Goal: Task Accomplishment & Management: Use online tool/utility

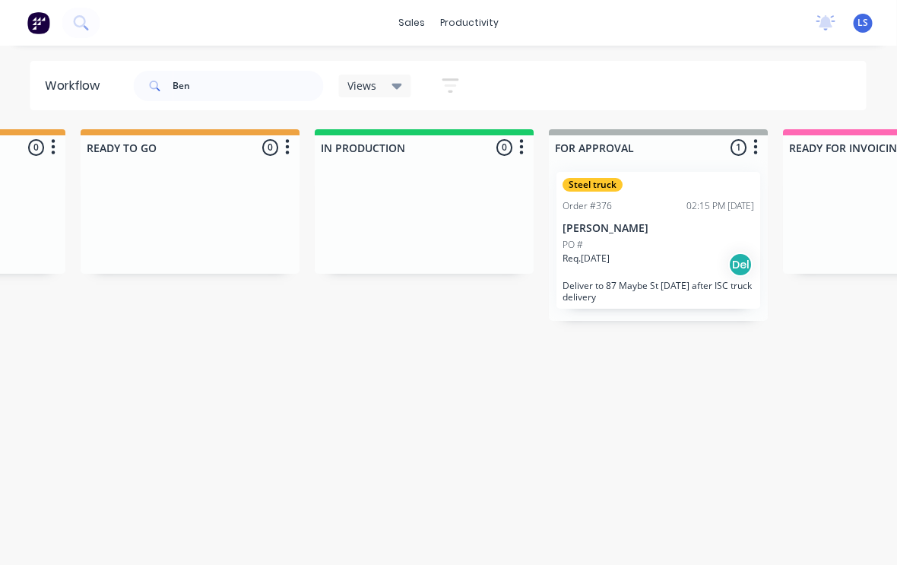
click at [246, 67] on div "Ben" at bounding box center [229, 86] width 190 height 46
click at [266, 81] on input "Ben" at bounding box center [248, 86] width 151 height 30
type input "B"
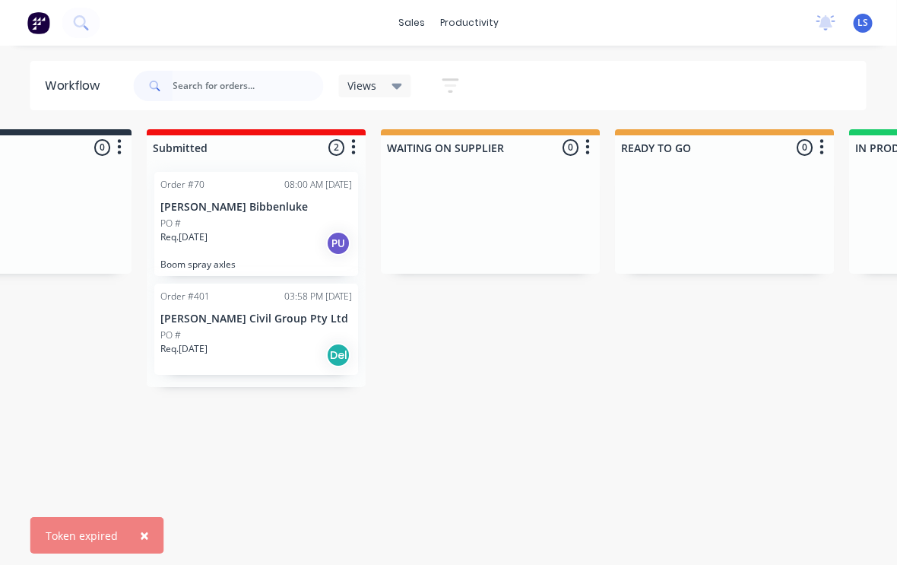
scroll to position [0, 122]
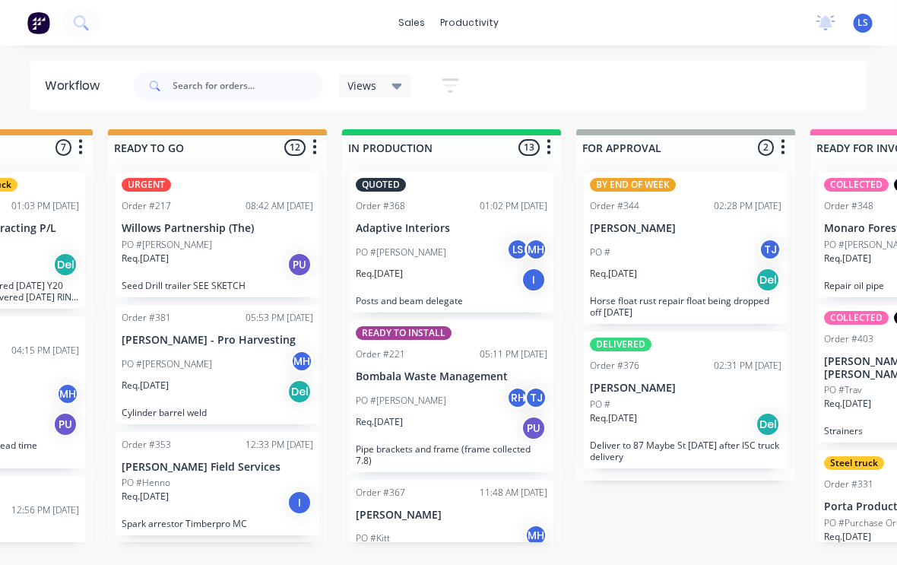
scroll to position [0, 626]
click at [480, 486] on div "11:48 AM [DATE]" at bounding box center [514, 493] width 68 height 14
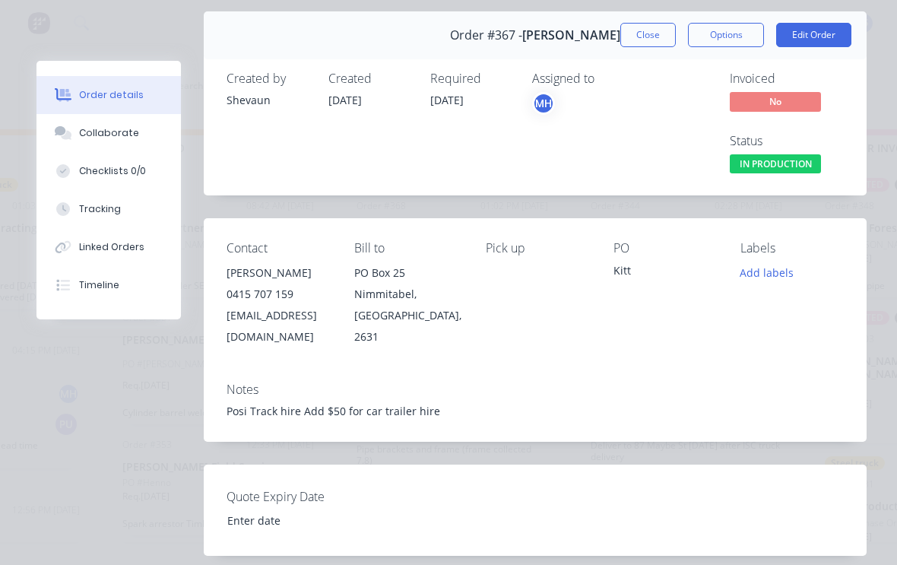
scroll to position [53, 0]
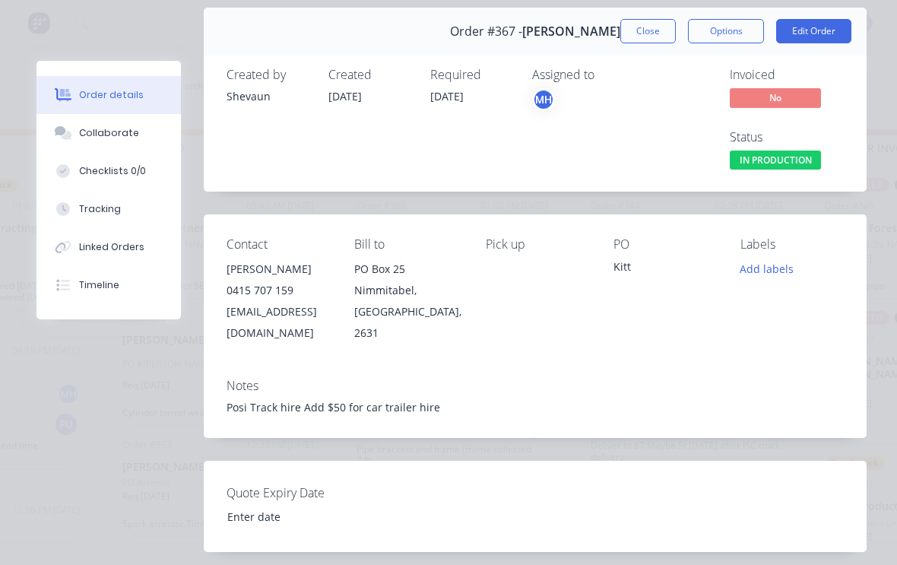
click at [651, 27] on button "Close" at bounding box center [647, 31] width 55 height 24
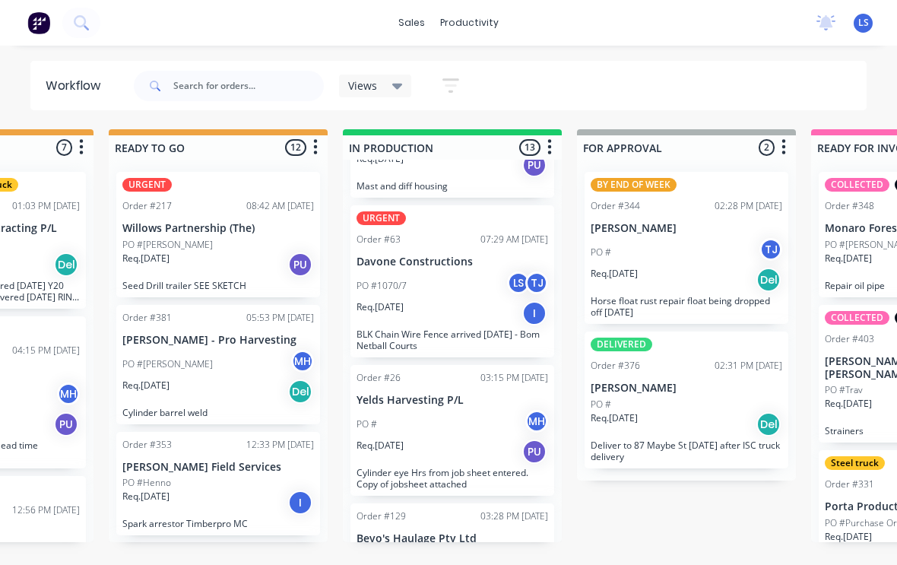
scroll to position [544, 0]
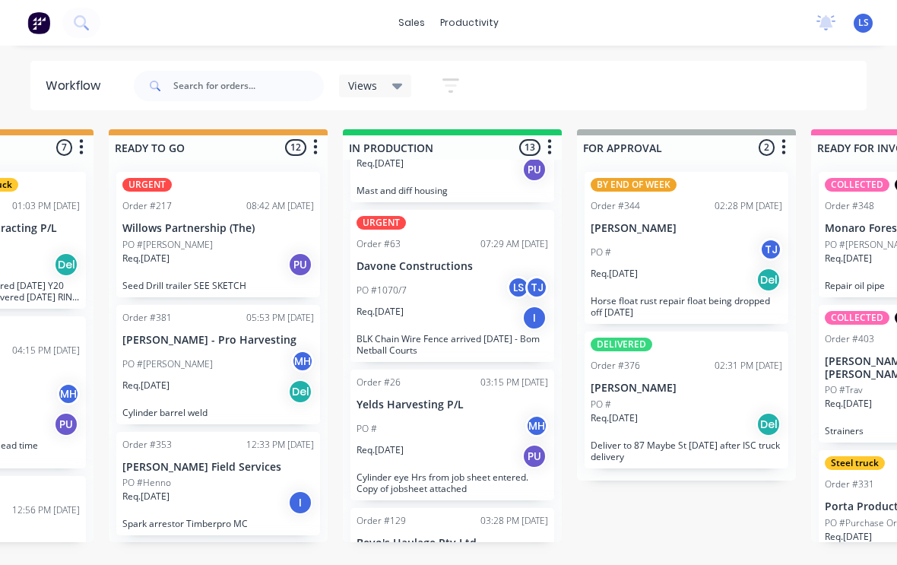
click at [507, 333] on p "BLK Chain Wire Fence arrived 04/07/25 - Bom Netball Courts" at bounding box center [453, 344] width 192 height 23
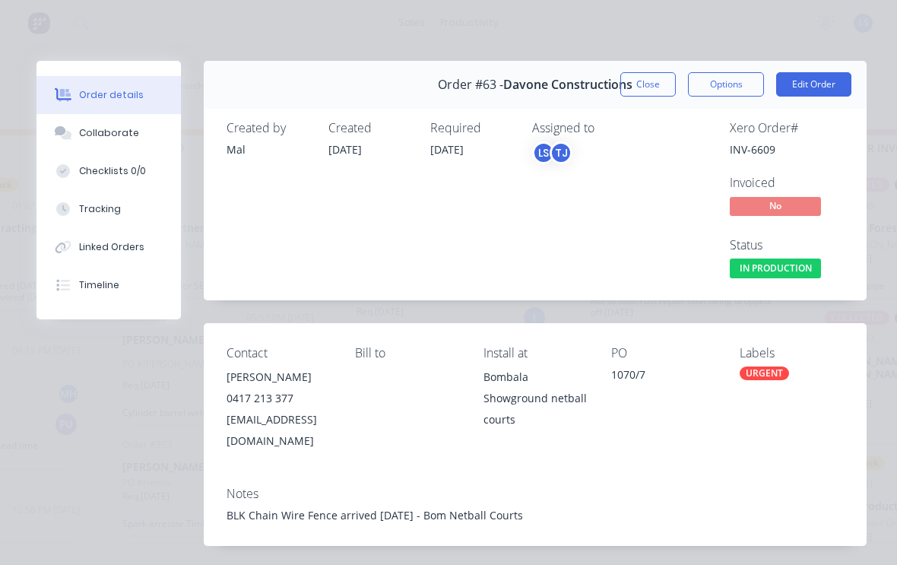
scroll to position [0, 0]
click at [829, 81] on button "Edit Order" at bounding box center [813, 84] width 75 height 24
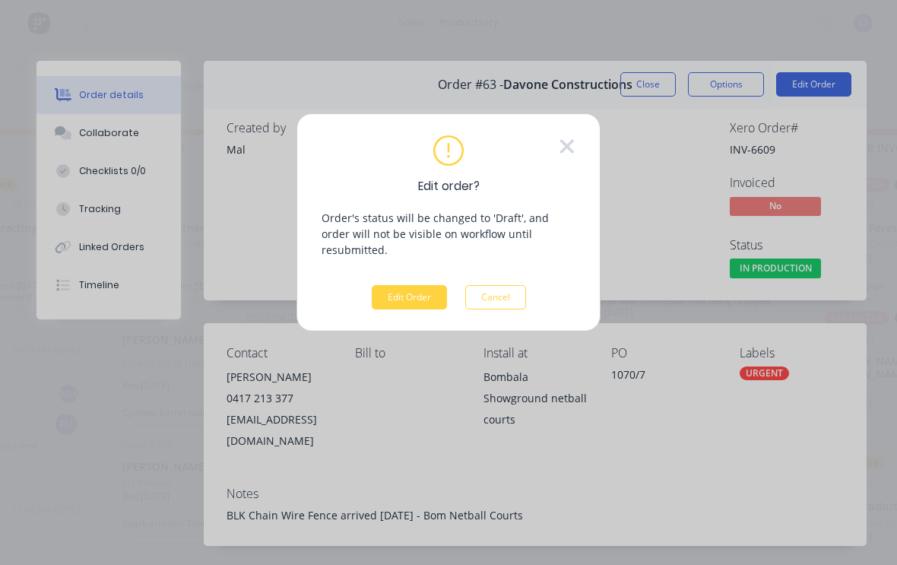
click at [417, 285] on button "Edit Order" at bounding box center [409, 297] width 75 height 24
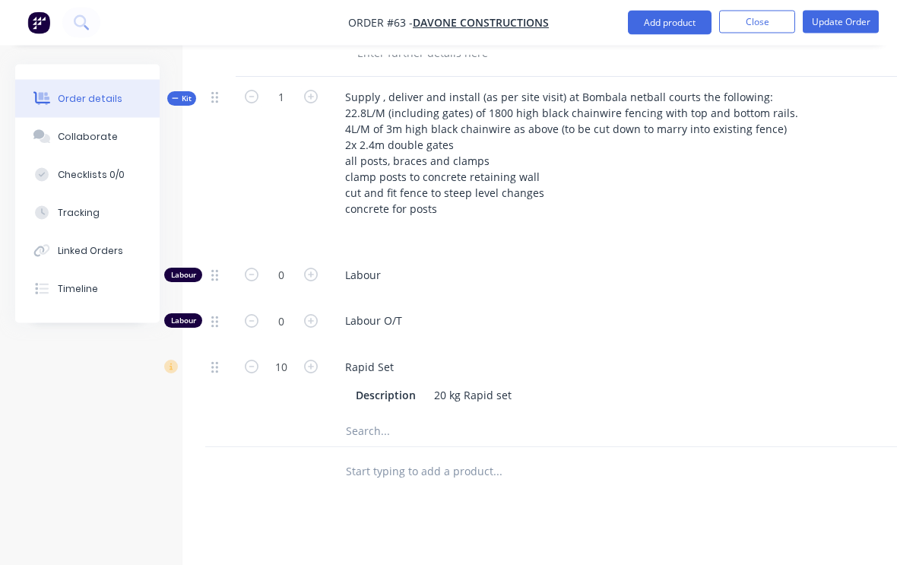
scroll to position [818, 0]
click at [490, 420] on input "text" at bounding box center [497, 430] width 304 height 30
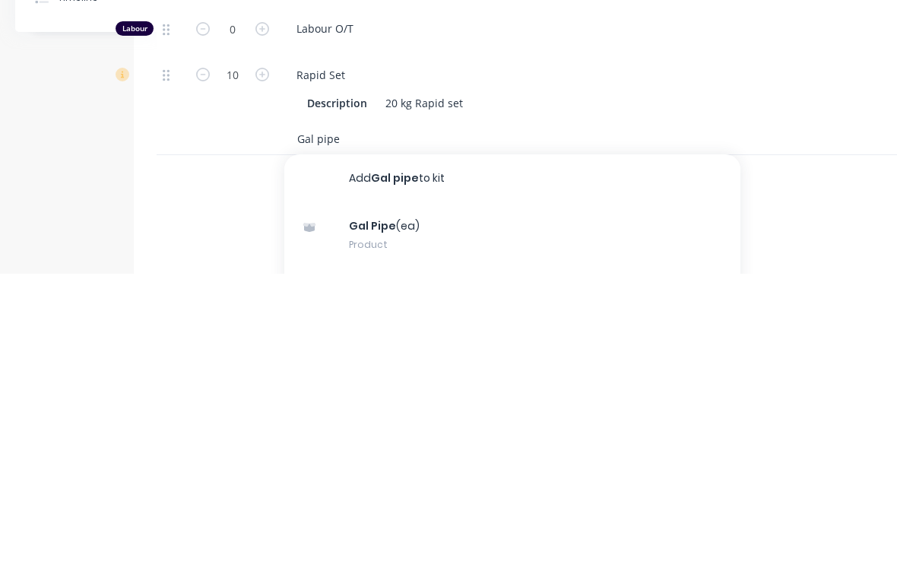
type input "Gal pipe"
click at [652, 494] on div "Gal Pipe (ea) Product" at bounding box center [512, 526] width 456 height 64
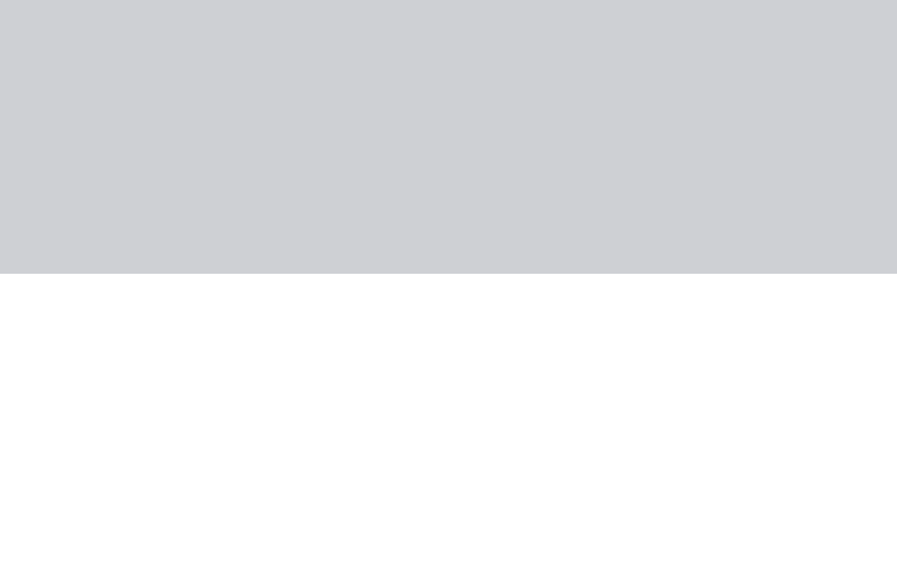
scroll to position [990, 49]
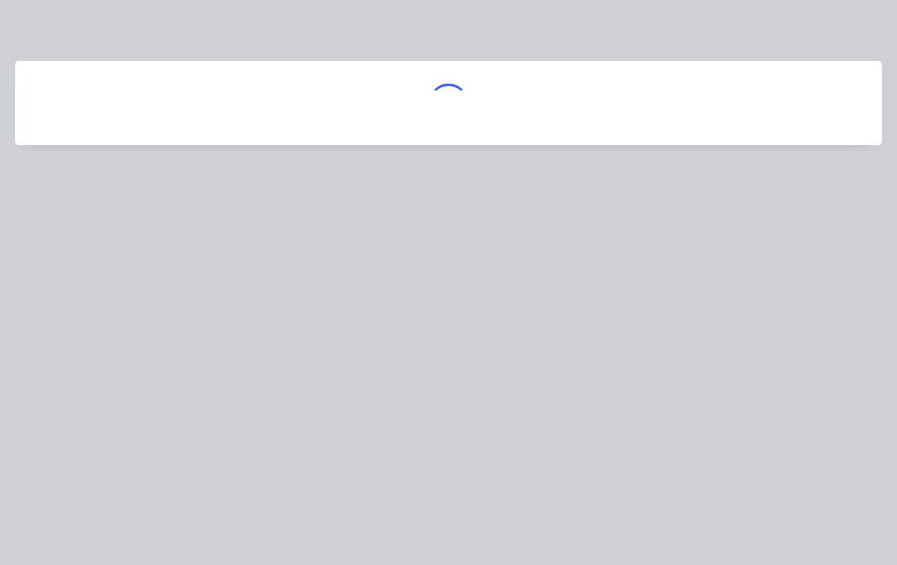
click at [631, 363] on div at bounding box center [448, 282] width 897 height 565
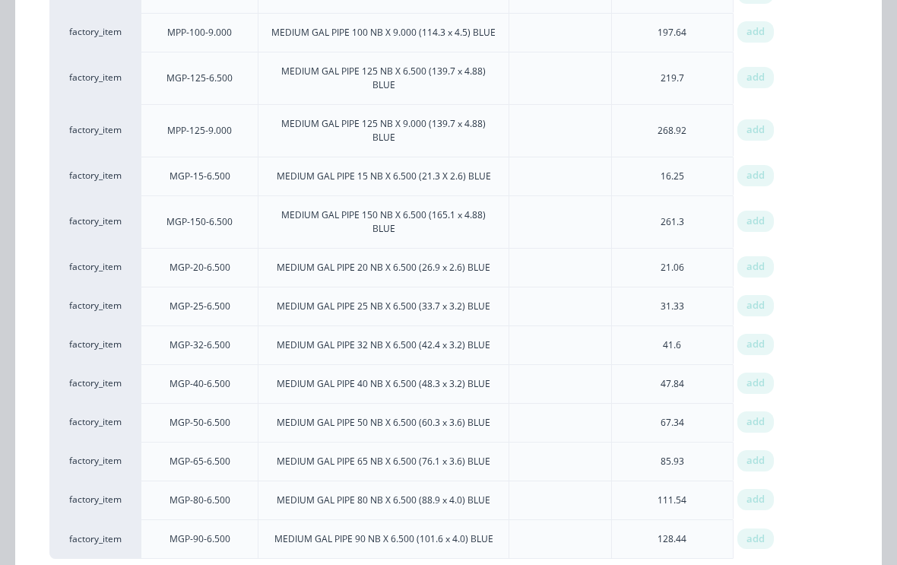
scroll to position [1565, 0]
click at [768, 335] on div "add" at bounding box center [755, 345] width 36 height 21
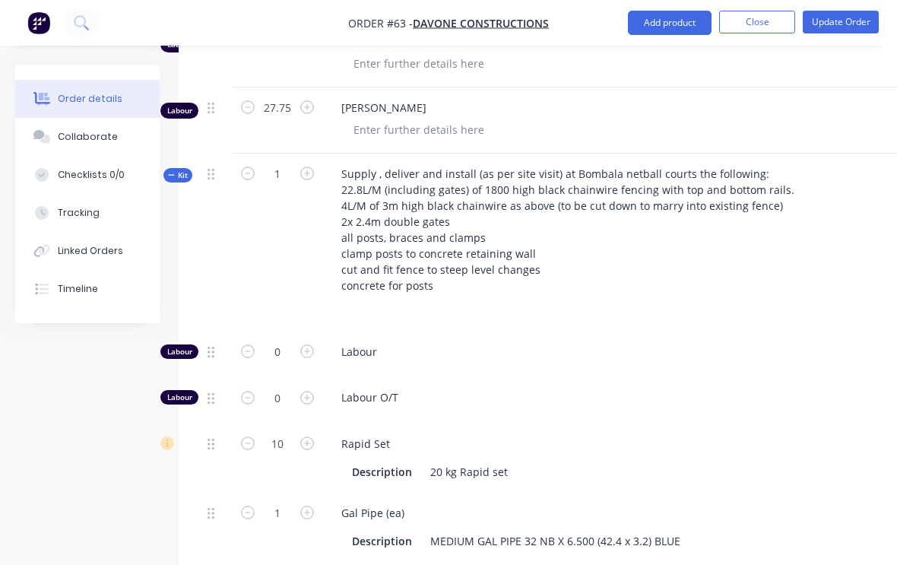
scroll to position [744, 4]
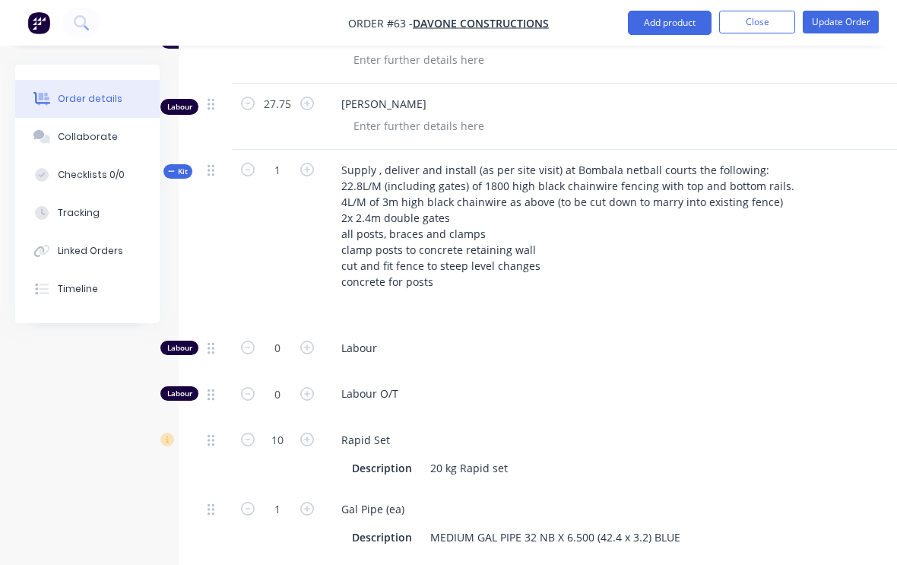
click at [77, 209] on div "Tracking" at bounding box center [79, 213] width 42 height 14
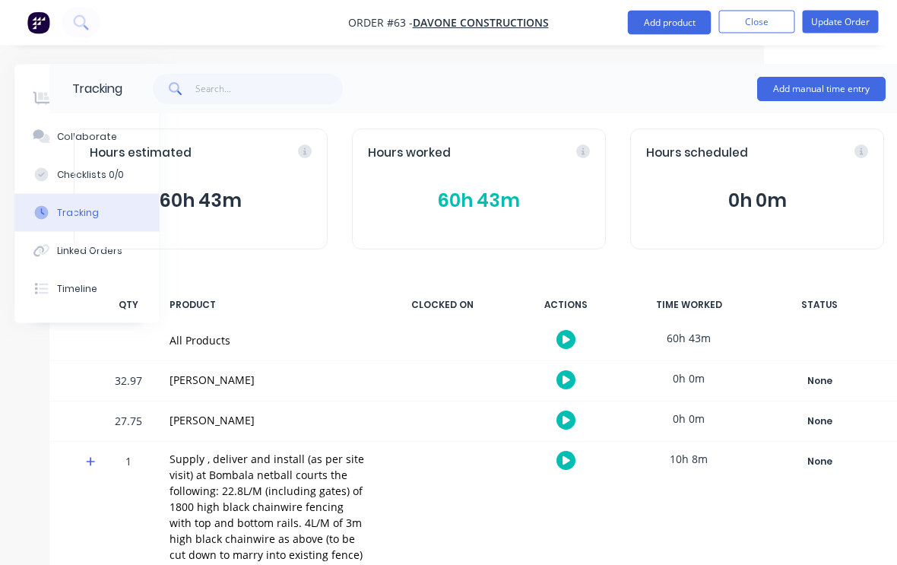
scroll to position [1, 131]
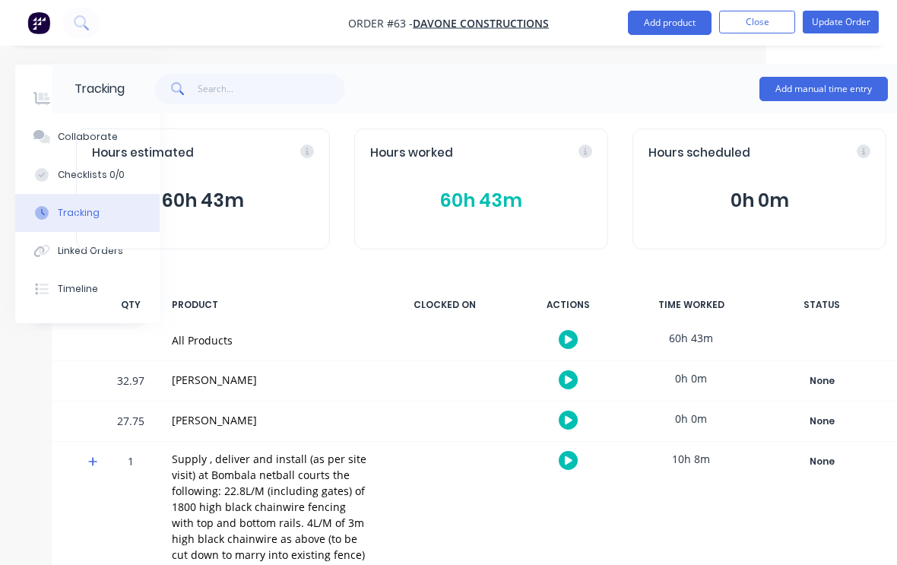
click at [831, 93] on button "Add manual time entry" at bounding box center [823, 89] width 128 height 24
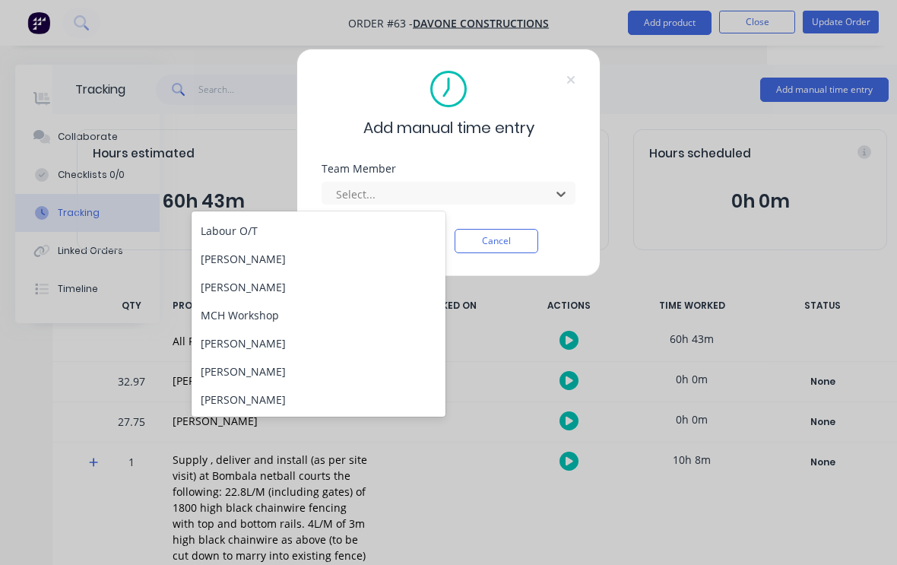
scroll to position [110, 0]
click at [363, 254] on div "[PERSON_NAME]" at bounding box center [319, 259] width 254 height 28
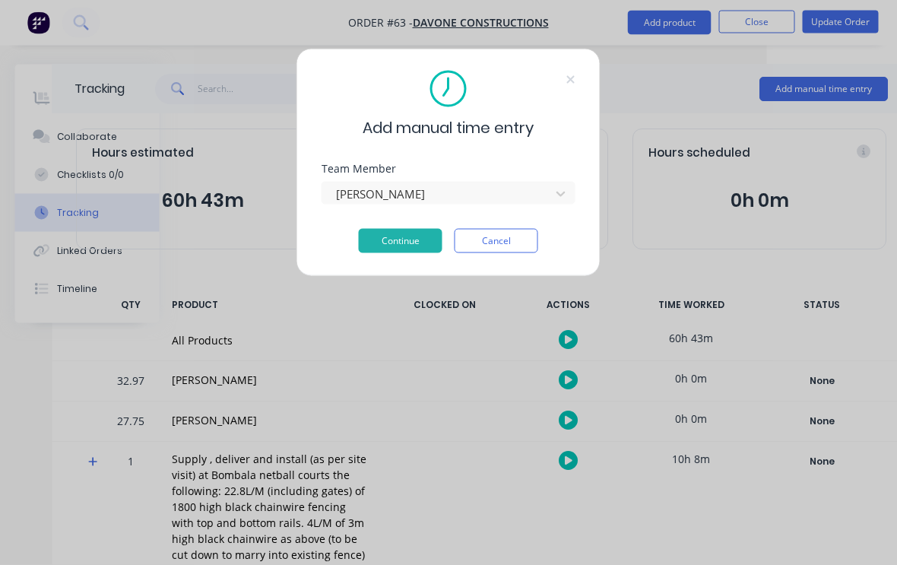
click at [404, 243] on button "Continue" at bounding box center [401, 241] width 84 height 24
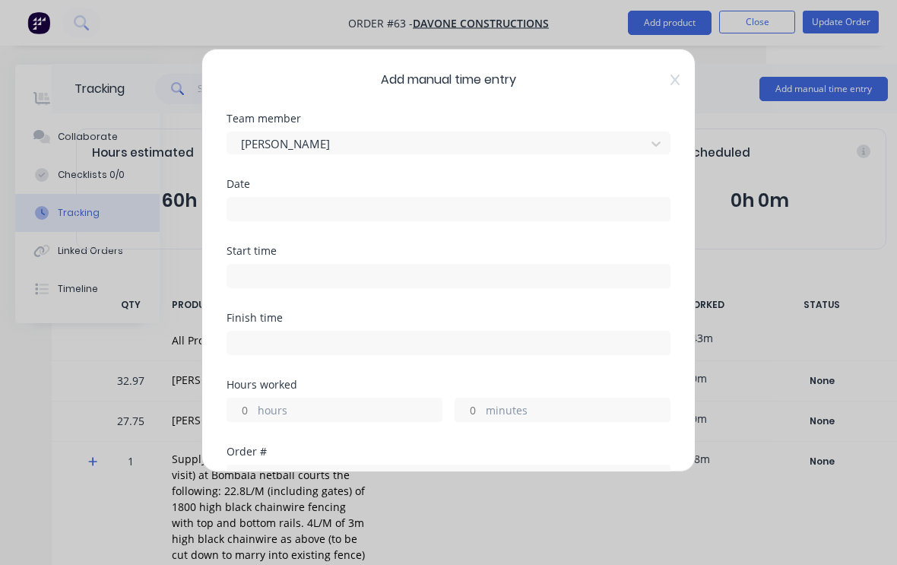
click at [441, 208] on input at bounding box center [448, 209] width 442 height 23
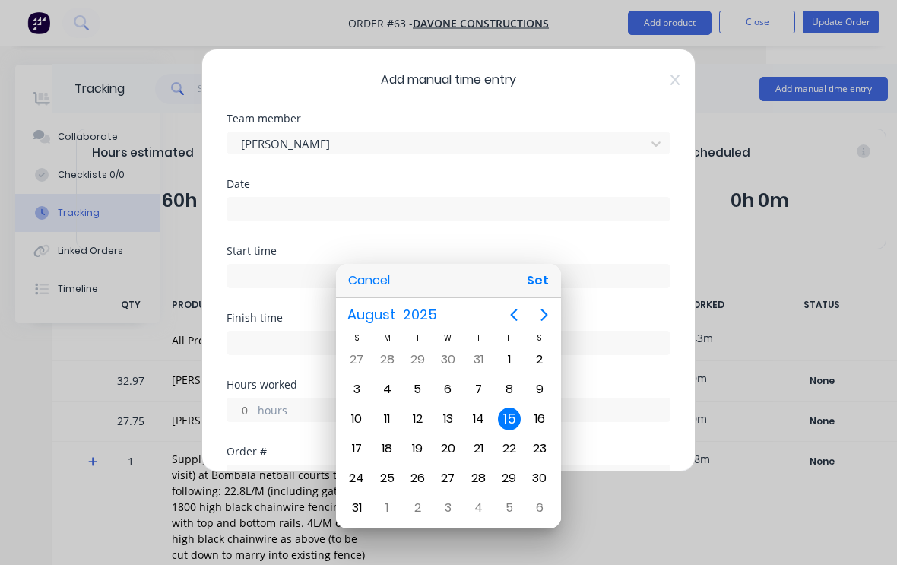
click at [553, 294] on button "Set" at bounding box center [538, 280] width 34 height 27
type input "15/08/2025"
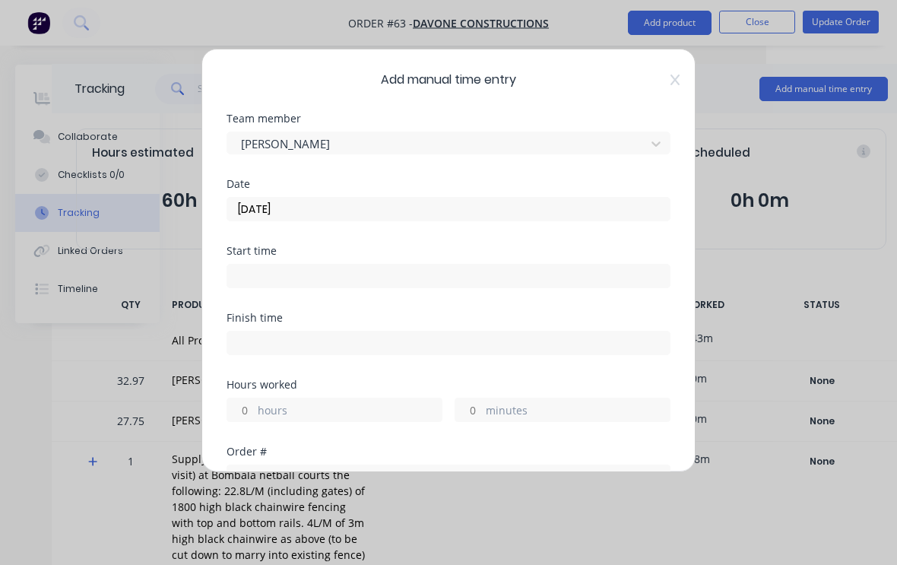
click at [550, 286] on input at bounding box center [448, 276] width 442 height 23
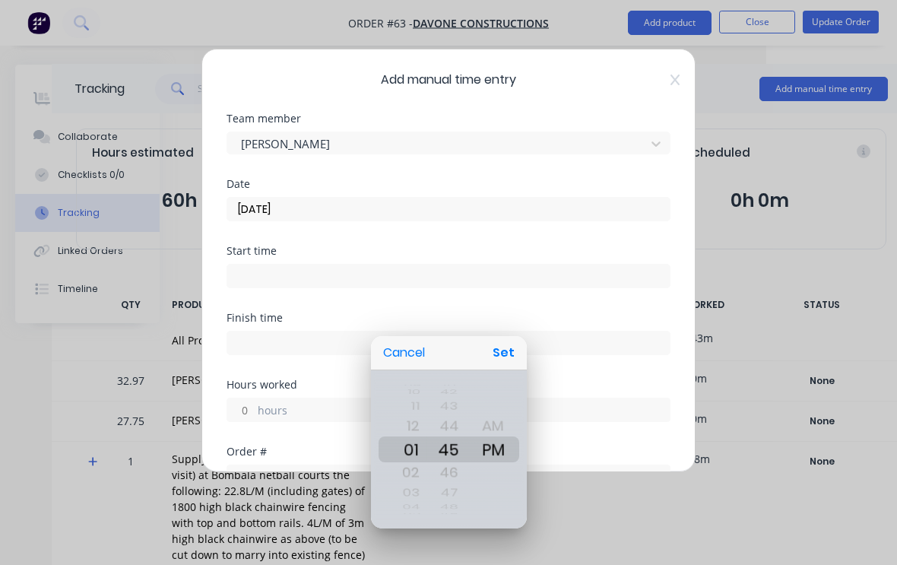
click at [503, 366] on button "Set" at bounding box center [503, 352] width 34 height 27
type input "01:45 PM"
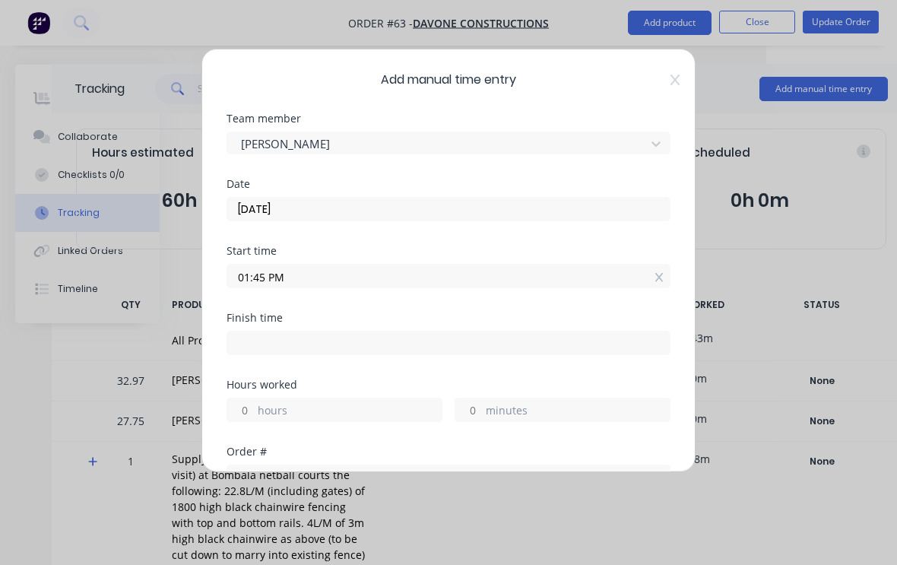
click at [376, 416] on label "hours" at bounding box center [350, 411] width 184 height 19
click at [254, 416] on input "hours" at bounding box center [240, 409] width 27 height 23
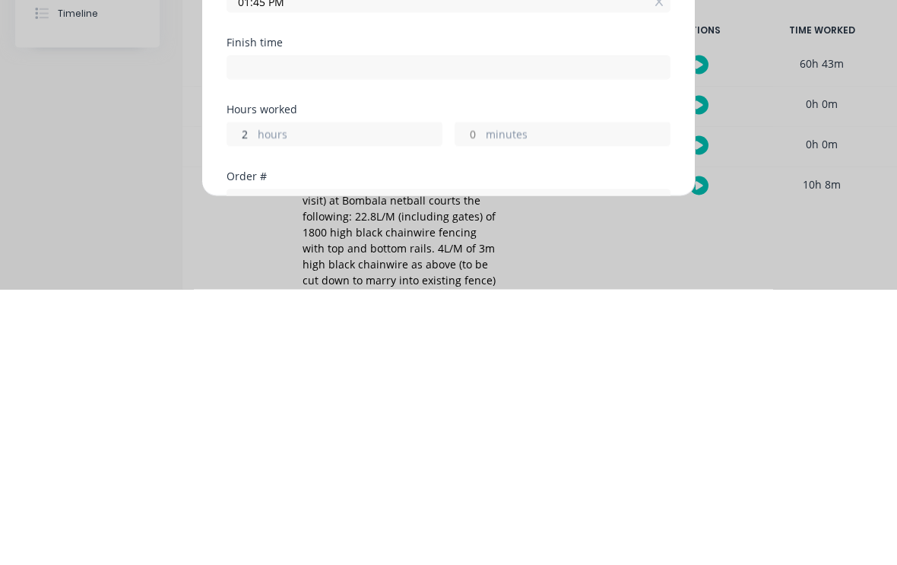
type input "2"
click at [565, 402] on label "minutes" at bounding box center [578, 411] width 184 height 19
click at [482, 398] on input "minutes" at bounding box center [468, 409] width 27 height 23
type input "03:45 PM"
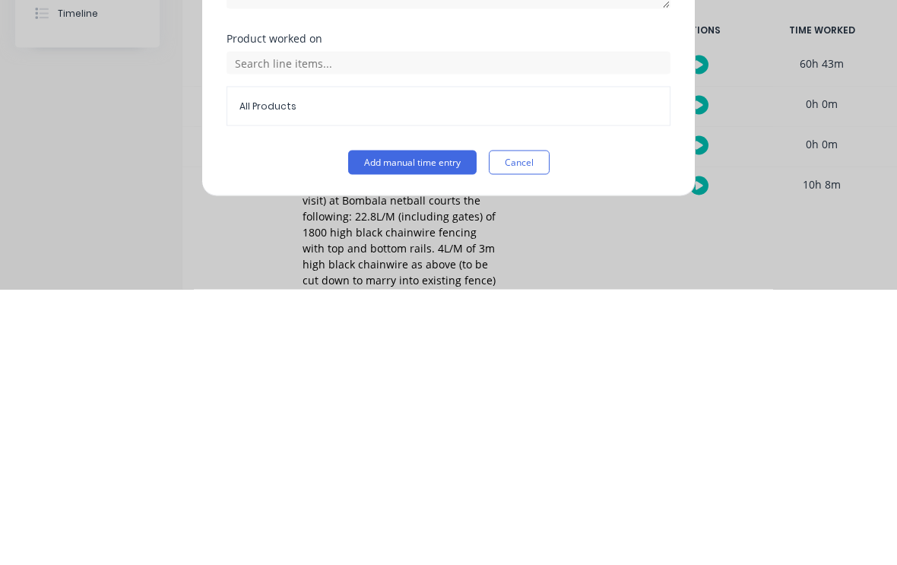
scroll to position [391, 0]
type input "15"
click at [439, 426] on button "Add manual time entry" at bounding box center [412, 438] width 128 height 24
type input "04:00 PM"
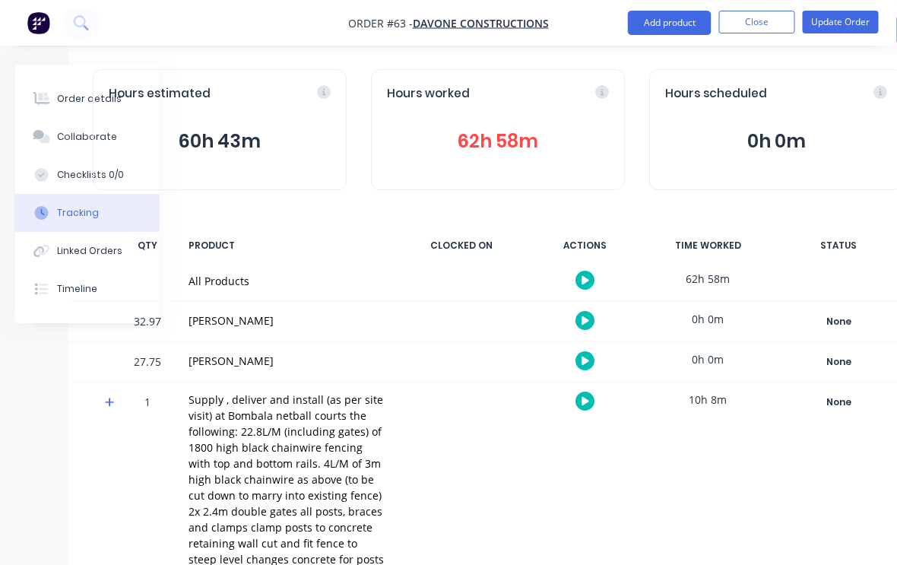
scroll to position [60, 114]
